Goal: Task Accomplishment & Management: Manage account settings

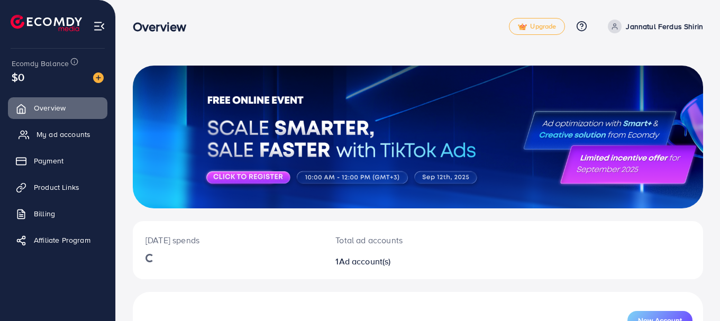
click at [56, 135] on span "My ad accounts" at bounding box center [64, 134] width 54 height 11
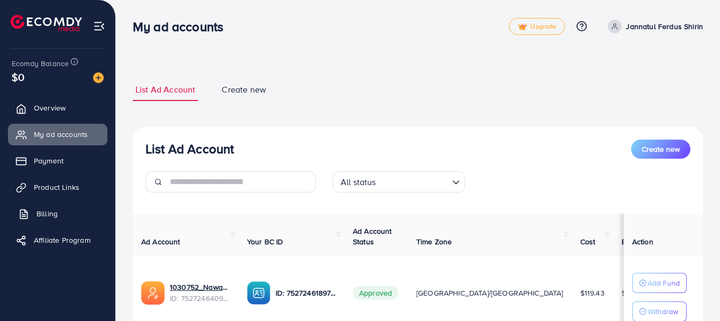
click at [45, 218] on span "Billing" at bounding box center [47, 214] width 21 height 11
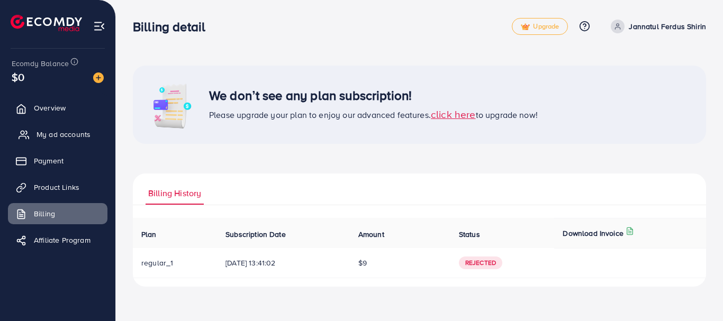
click at [59, 140] on span "My ad accounts" at bounding box center [64, 134] width 54 height 11
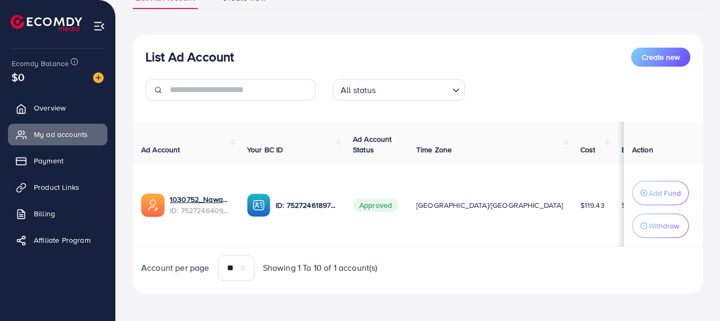
scroll to position [97, 0]
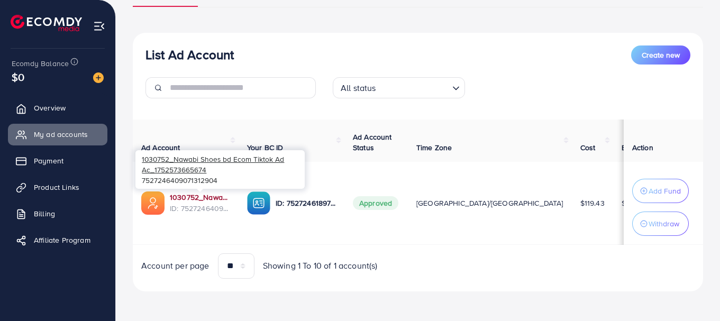
click at [198, 197] on link "1030752_Nawabi Shoes bd Ecom Tiktok Ad Ac_1752573665674" at bounding box center [200, 197] width 60 height 11
